Goal: Transaction & Acquisition: Subscribe to service/newsletter

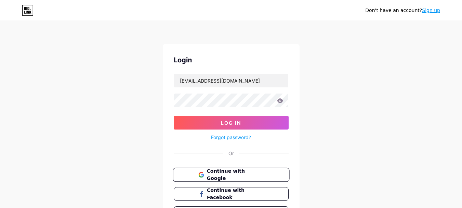
click at [249, 170] on button "Continue with Google" at bounding box center [231, 175] width 117 height 14
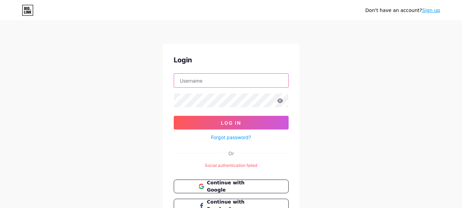
click at [229, 85] on input "text" at bounding box center [231, 81] width 114 height 14
